Goal: Task Accomplishment & Management: Complete application form

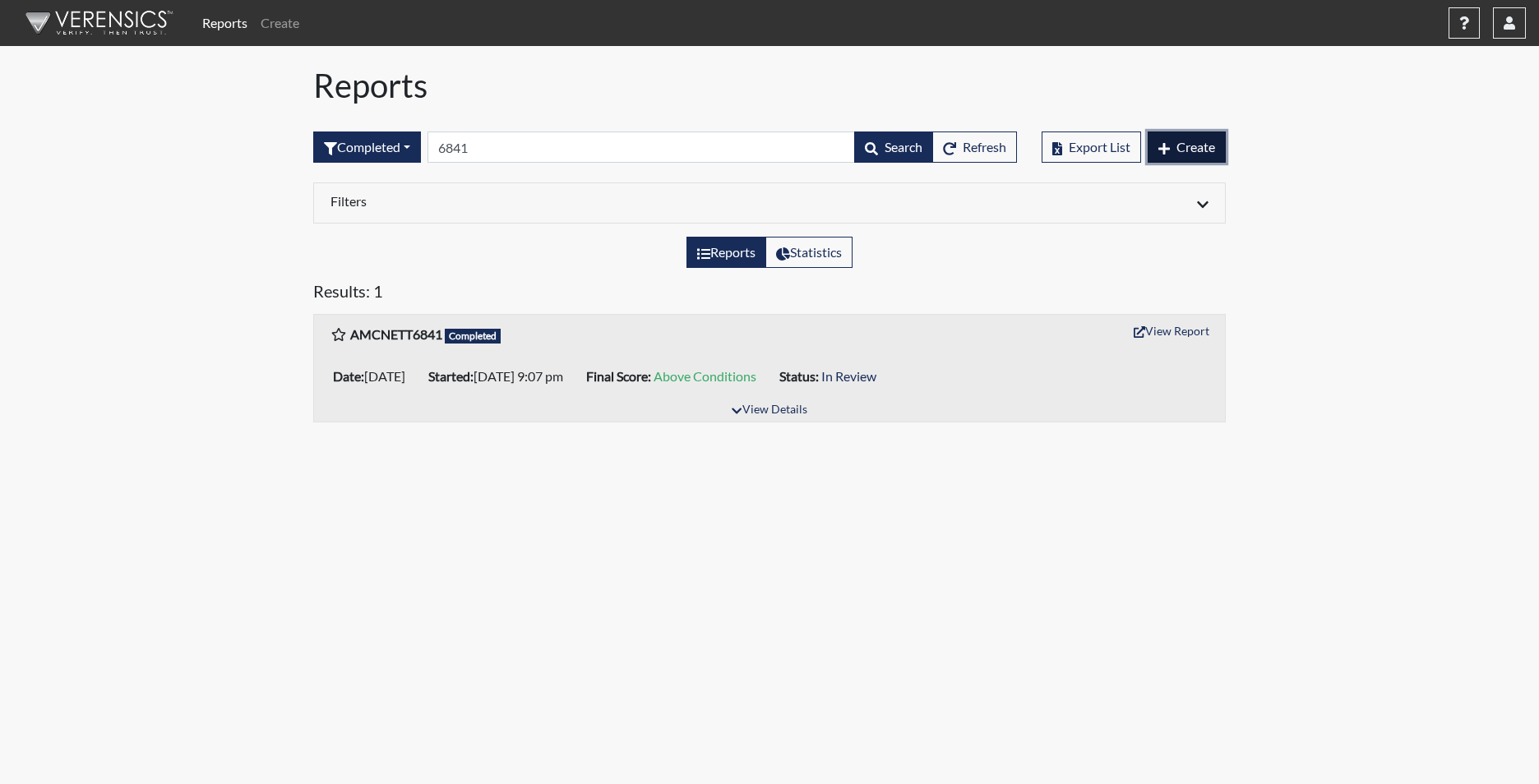
click at [1203, 143] on span "Create" at bounding box center [1196, 146] width 38 height 16
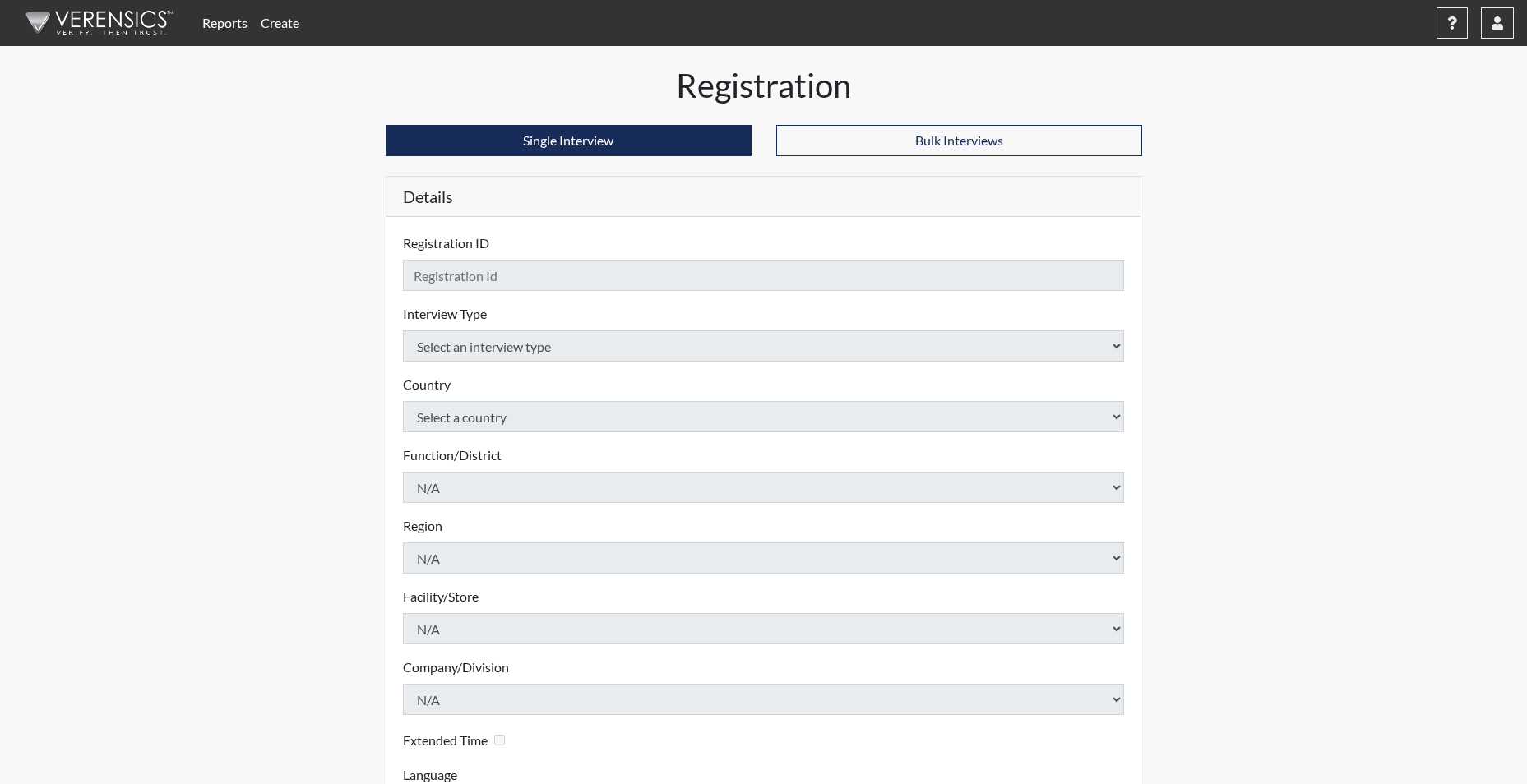
checkbox input "true"
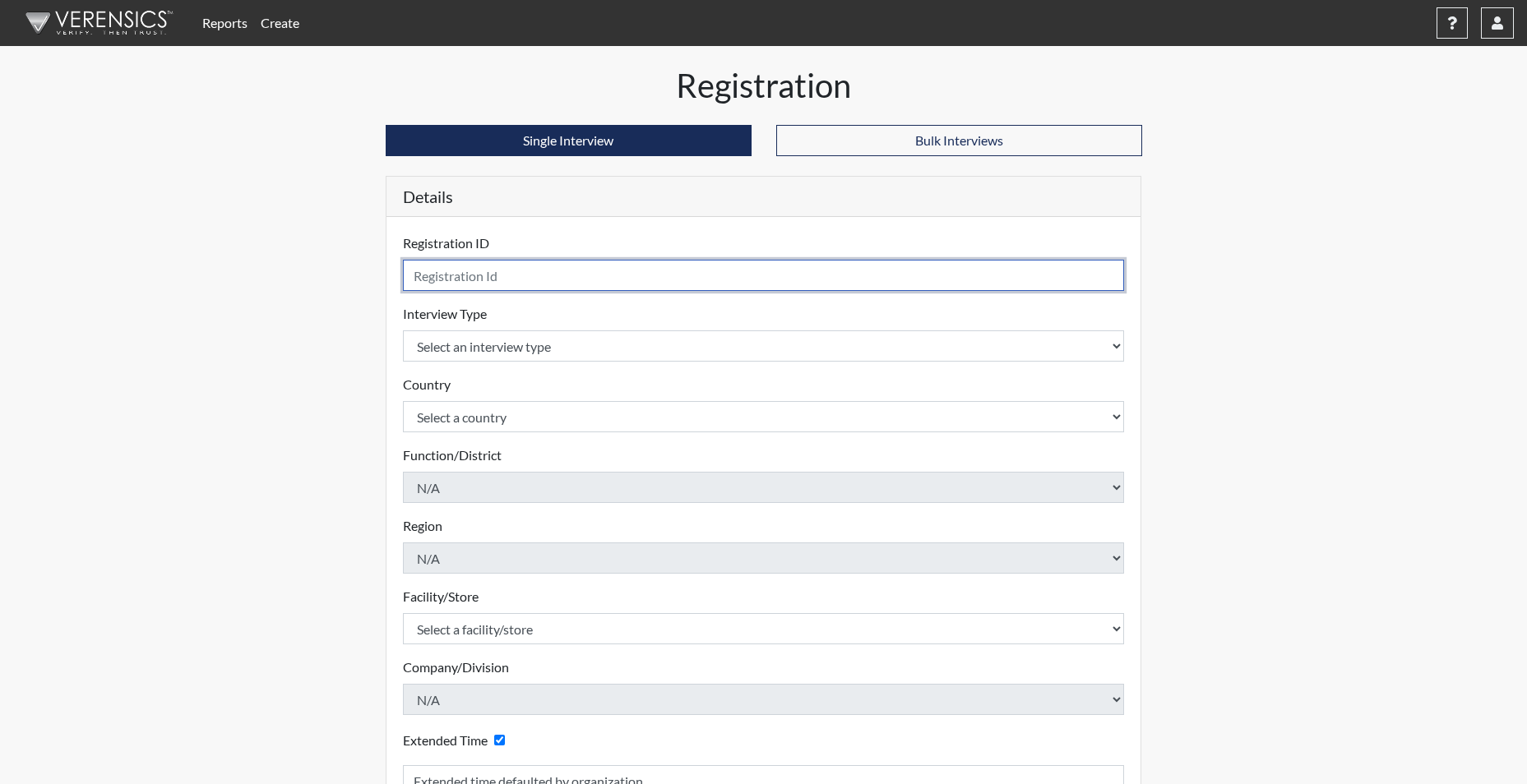
click at [570, 279] on input "text" at bounding box center [764, 275] width 722 height 31
type input "RBURGESS3586"
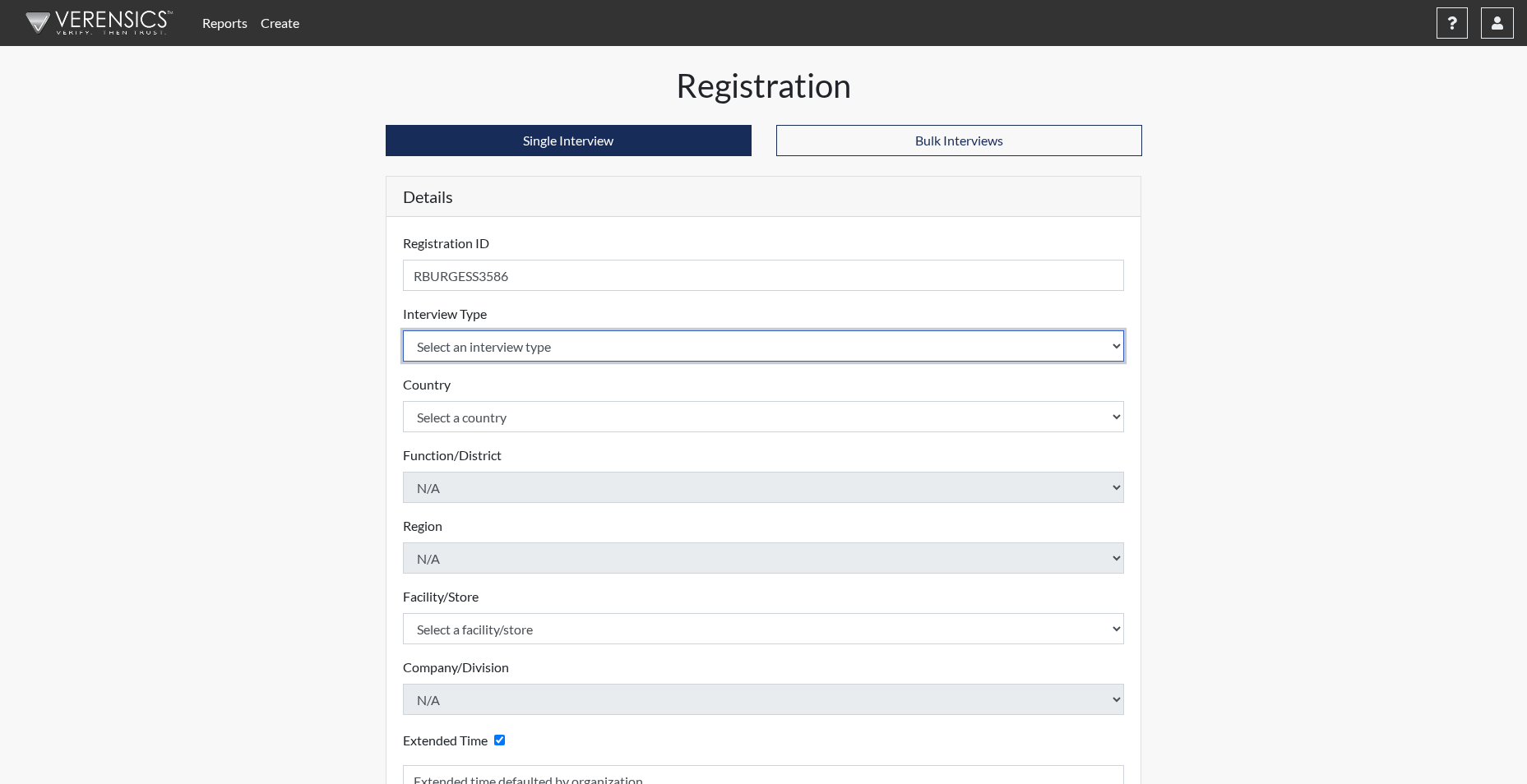
click at [488, 349] on select "Select an interview type Corrections Pre-Employment" at bounding box center [764, 346] width 722 height 31
select select "ff733e93-e1bf-11ea-9c9f-0eff0cf7eb8f"
click at [403, 331] on select "Select an interview type Corrections Pre-Employment" at bounding box center [764, 346] width 722 height 31
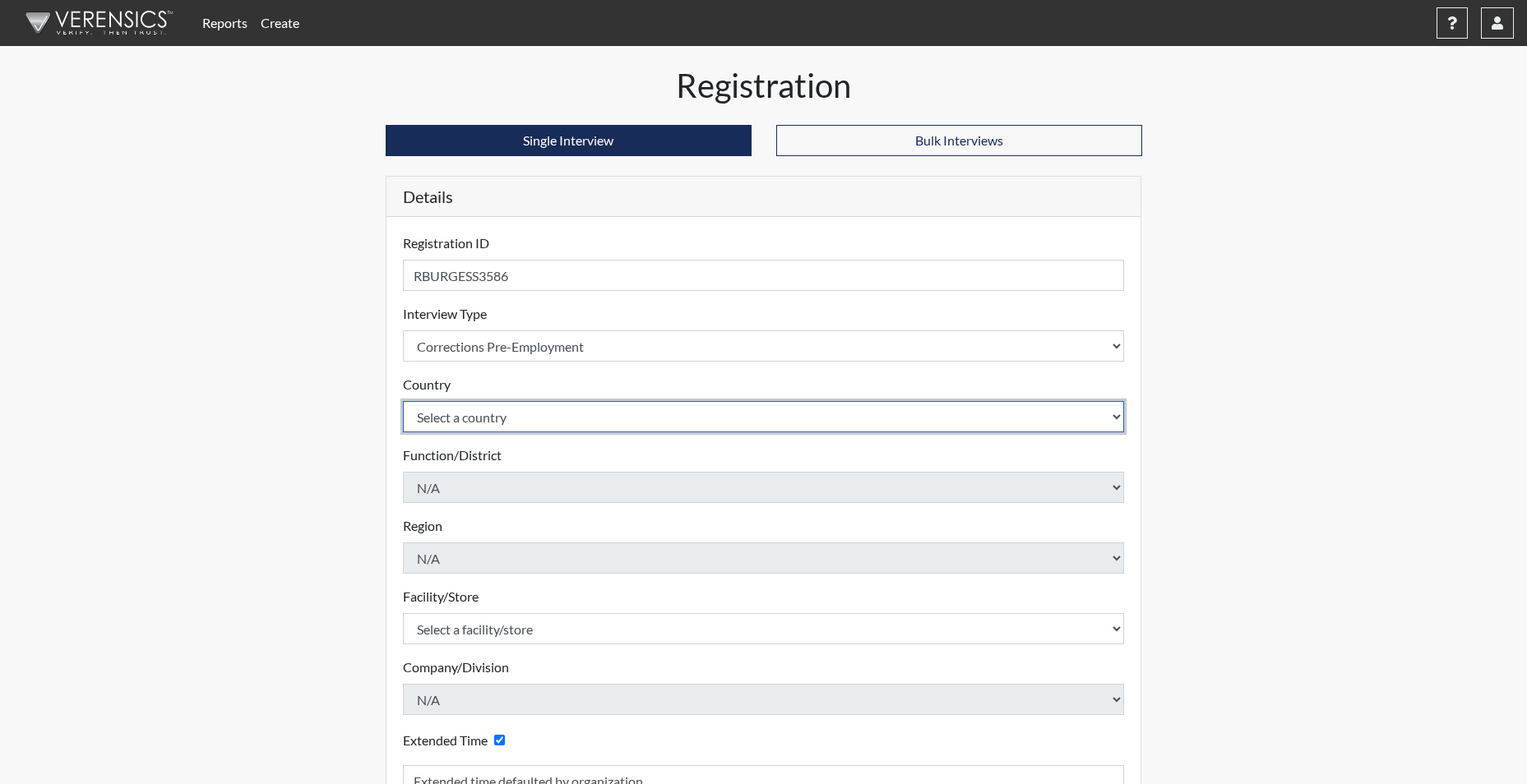
click at [453, 408] on select "Select a country [GEOGRAPHIC_DATA] [GEOGRAPHIC_DATA]" at bounding box center [764, 416] width 722 height 31
select select "united-states-of-[GEOGRAPHIC_DATA]"
click at [403, 401] on select "Select a country [GEOGRAPHIC_DATA] [GEOGRAPHIC_DATA]" at bounding box center [764, 416] width 722 height 31
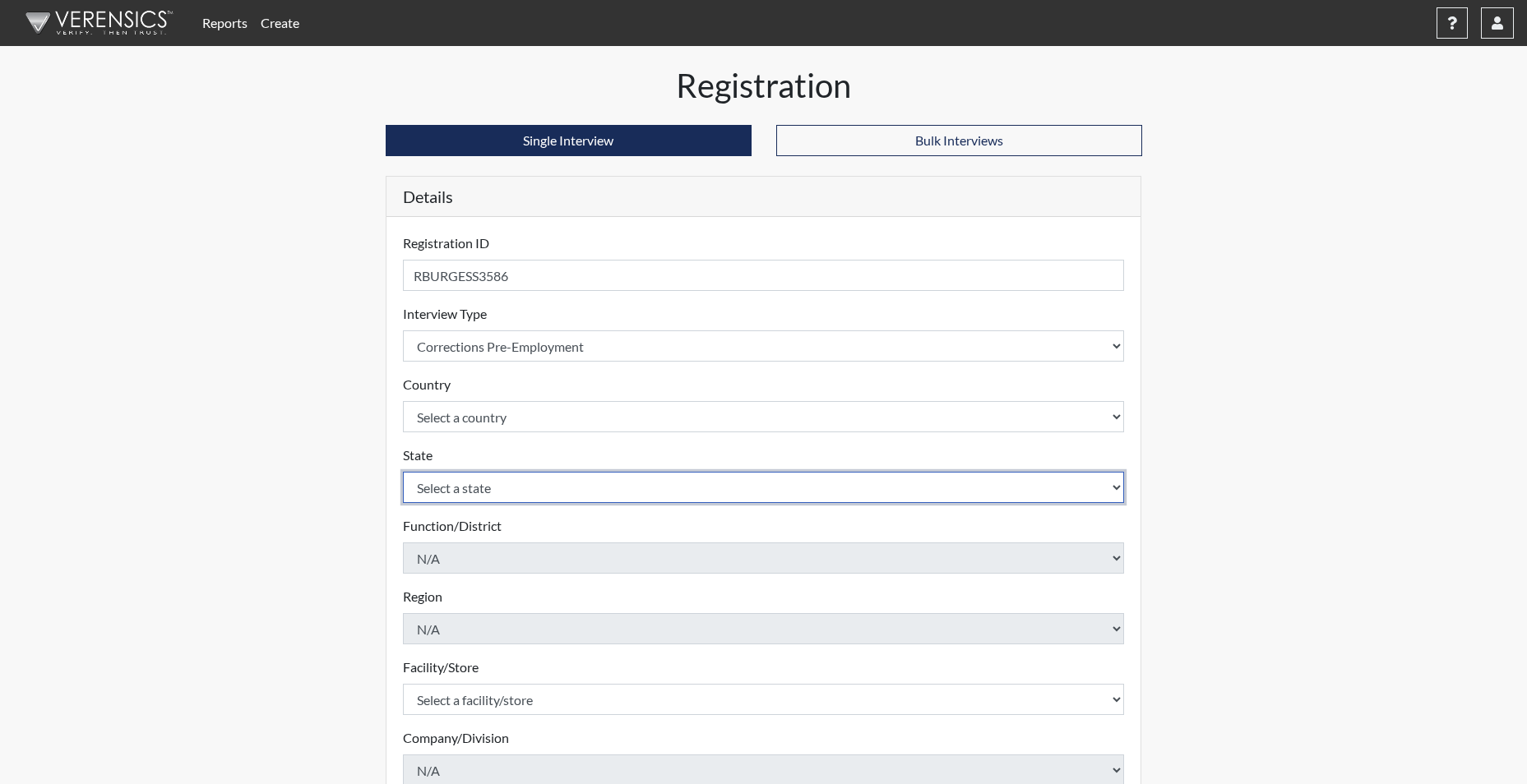
click at [457, 485] on select "Select a state [US_STATE] [US_STATE] [US_STATE] [US_STATE] [US_STATE] [US_STATE…" at bounding box center [764, 487] width 722 height 31
select select "SC"
click at [403, 472] on select "Select a state [US_STATE] [US_STATE] [US_STATE] [US_STATE] [US_STATE] [US_STATE…" at bounding box center [764, 487] width 722 height 31
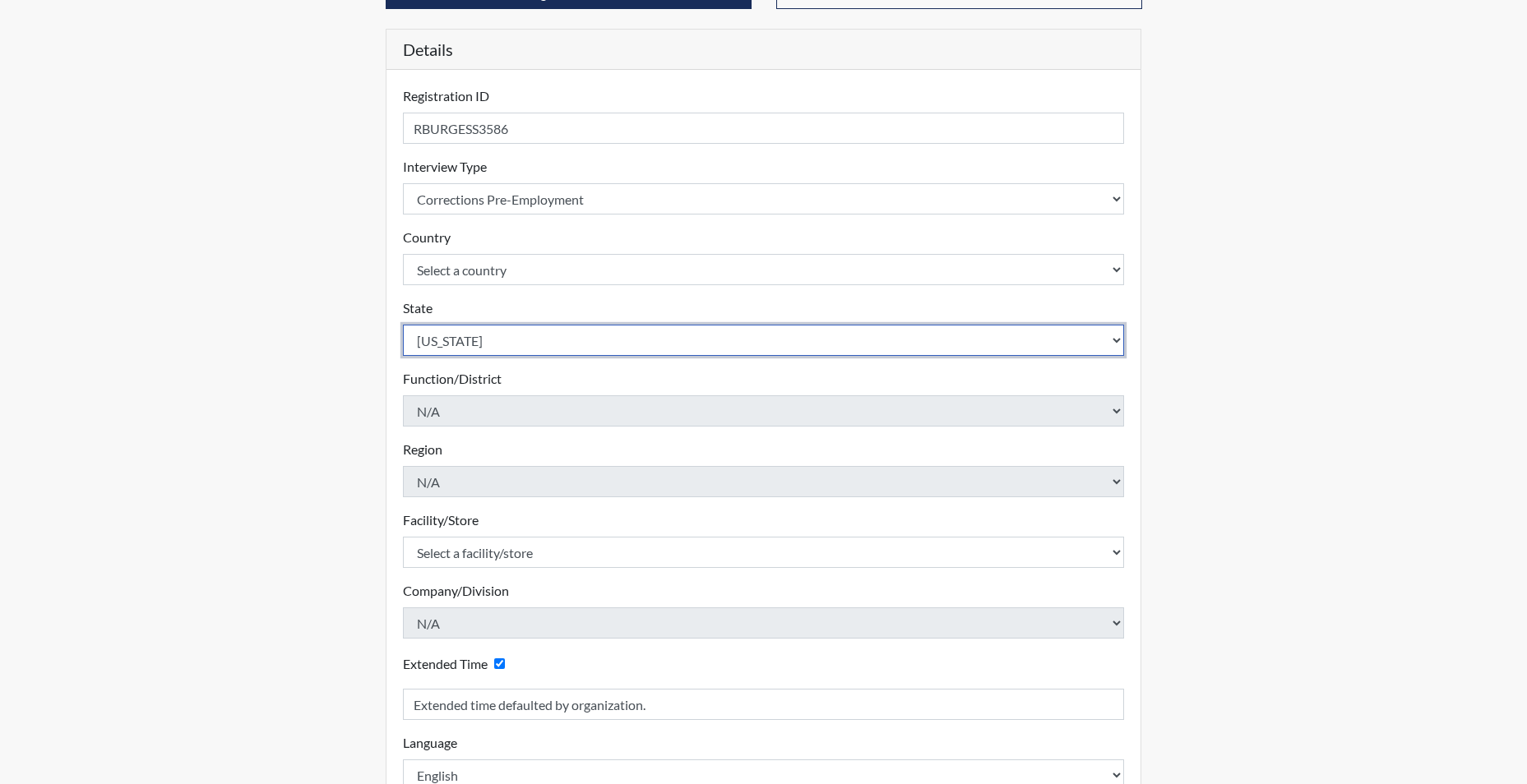
scroll to position [246, 0]
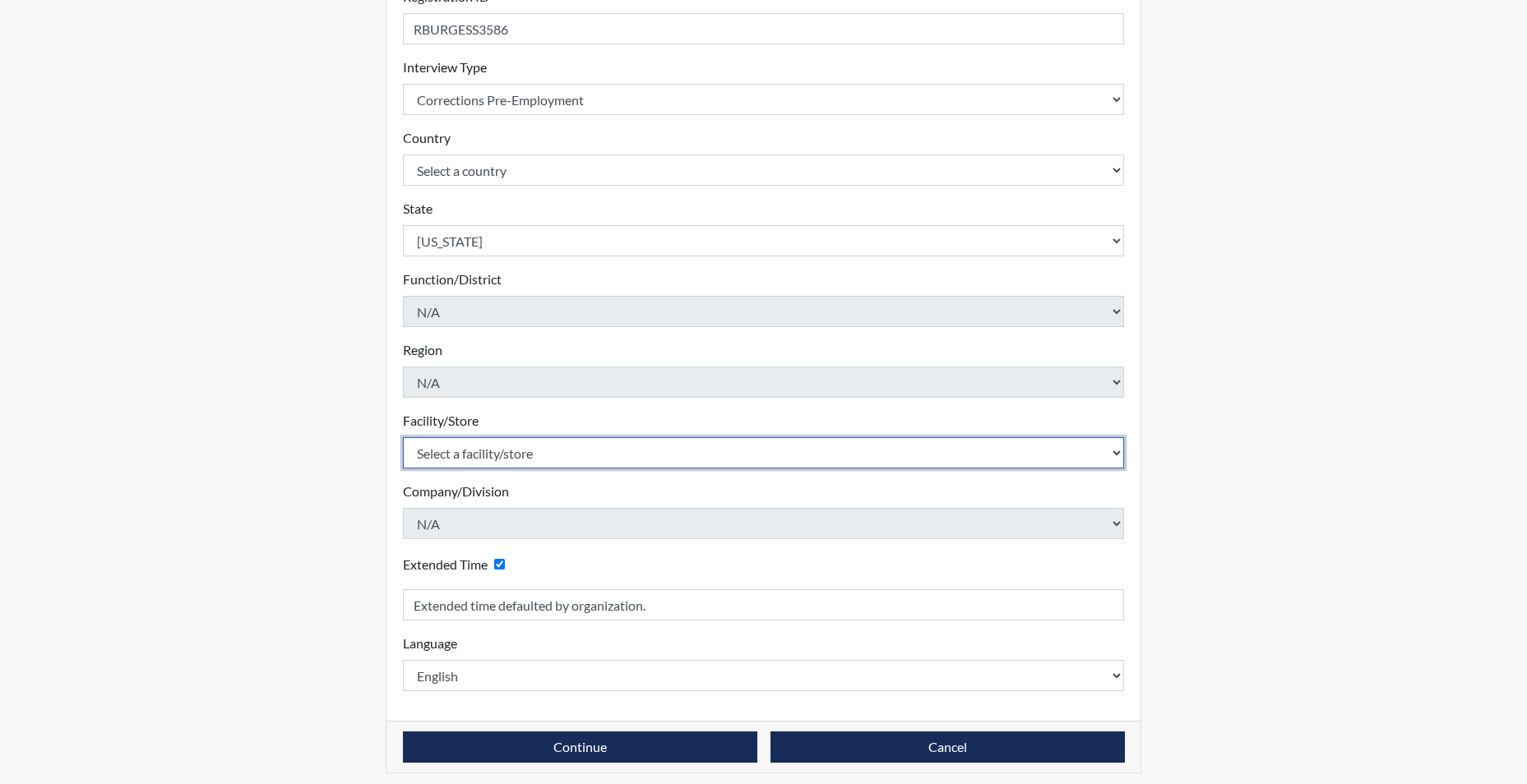
click at [503, 454] on select "Select a facility/store [GEOGRAPHIC_DATA] CI Broad River CI [PERSON_NAME] CI Di…" at bounding box center [764, 453] width 722 height 31
select select "d8fafbfe-3542-4e25-ab93-af3ea1b41fa7"
click at [403, 438] on select "Select a facility/store [GEOGRAPHIC_DATA] CI Broad River CI [PERSON_NAME] CI Di…" at bounding box center [764, 453] width 722 height 31
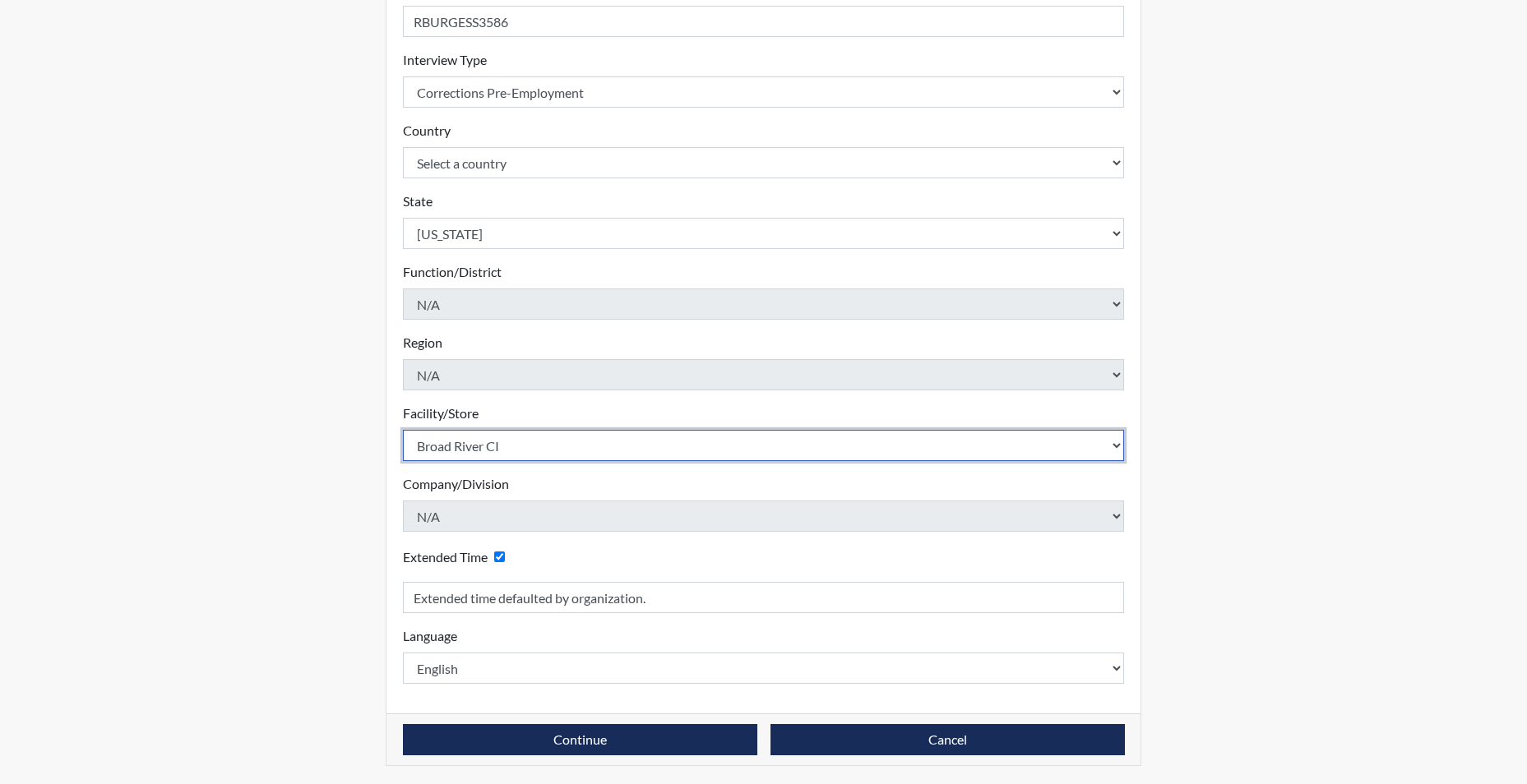
scroll to position [255, 0]
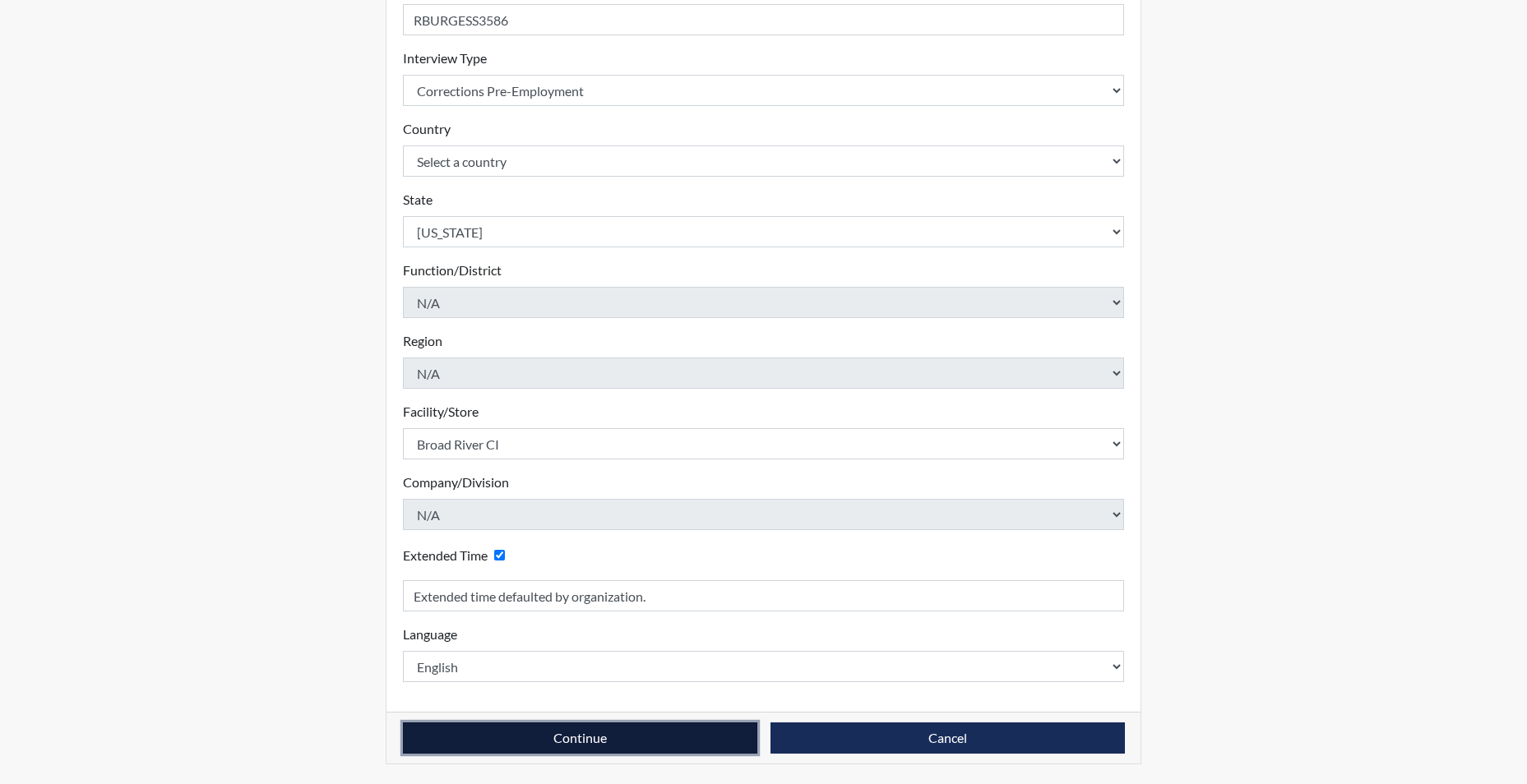
click at [493, 740] on button "Continue" at bounding box center [580, 737] width 354 height 31
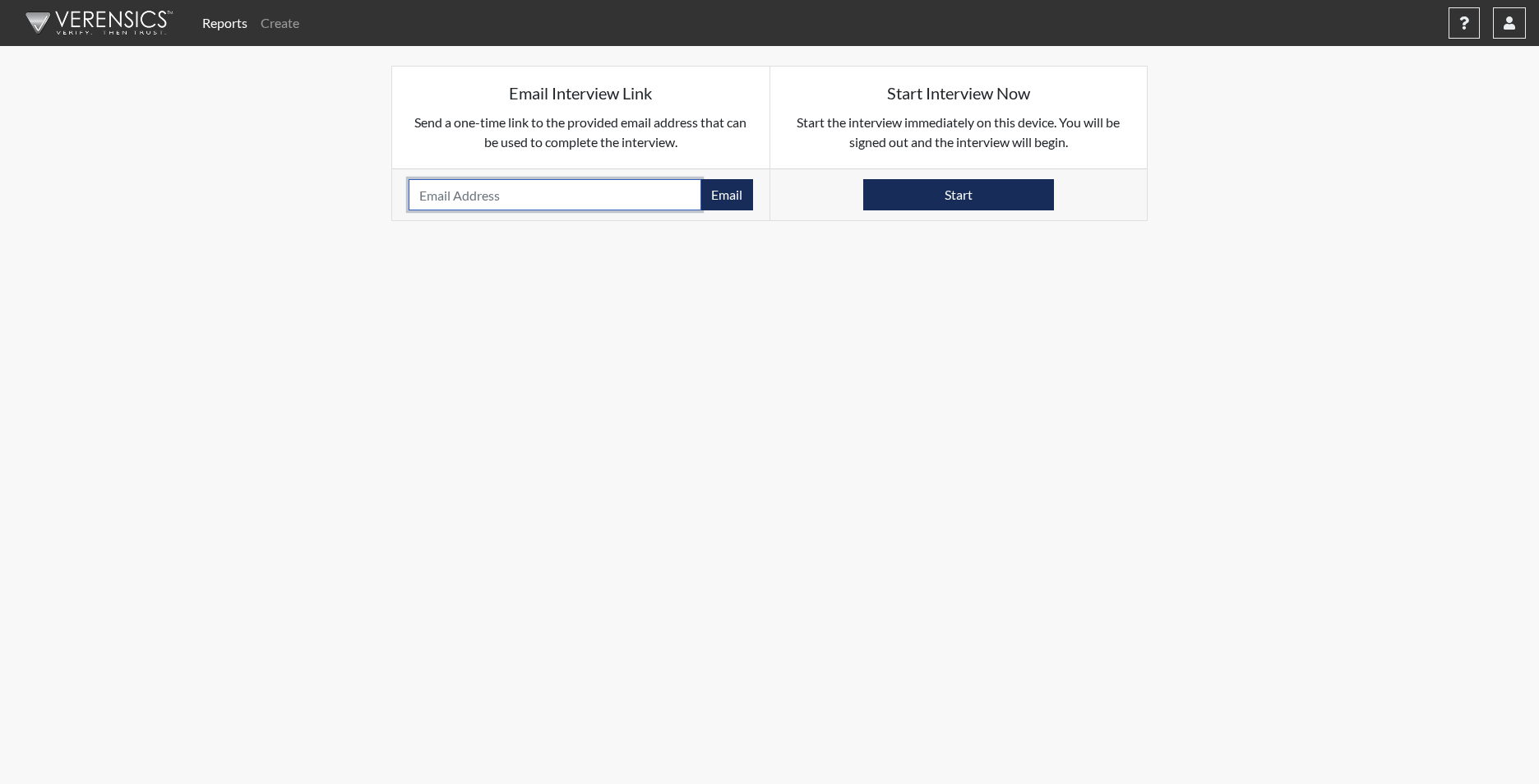
click at [468, 193] on input "email" at bounding box center [554, 195] width 292 height 31
paste input "[EMAIL_ADDRESS][DOMAIN_NAME]"
type input "[EMAIL_ADDRESS][DOMAIN_NAME]"
click at [735, 196] on button "Email" at bounding box center [726, 195] width 53 height 31
